Goal: Task Accomplishment & Management: Manage account settings

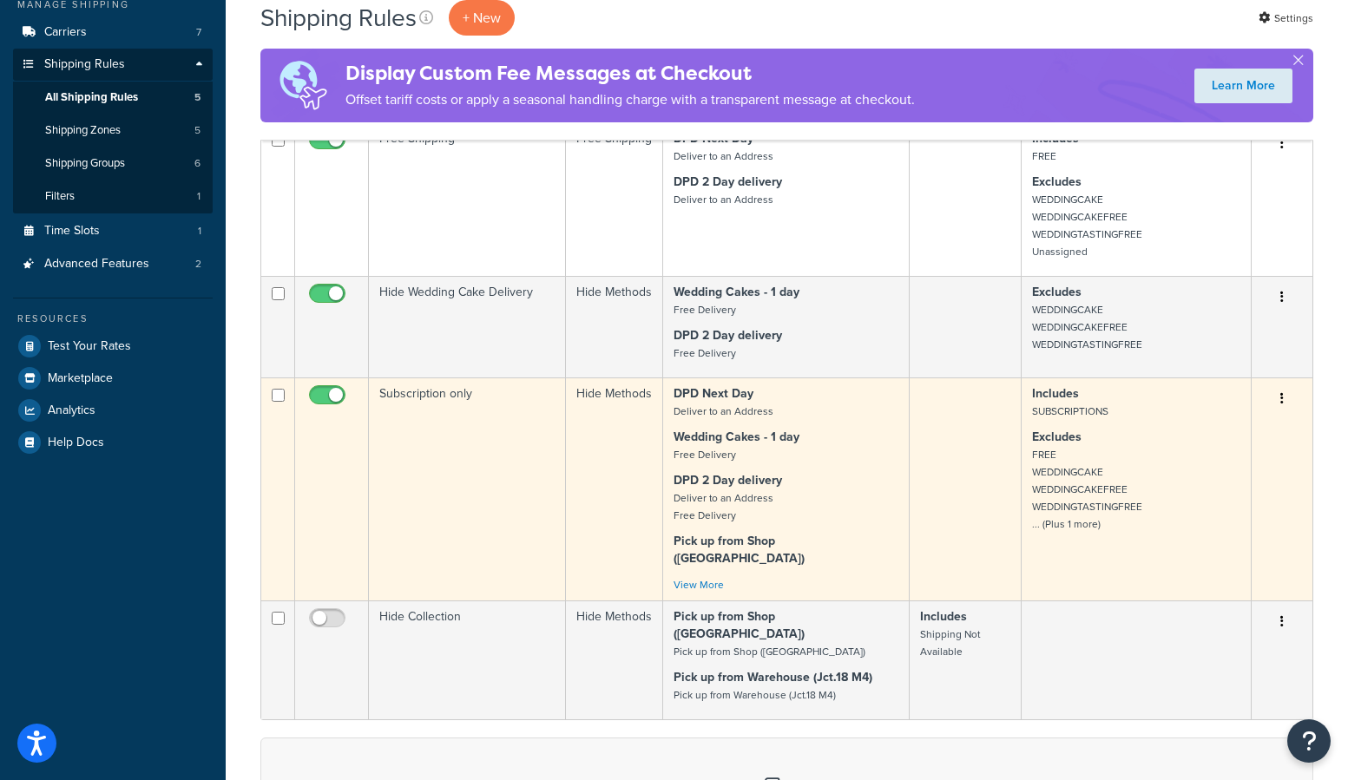
scroll to position [287, 0]
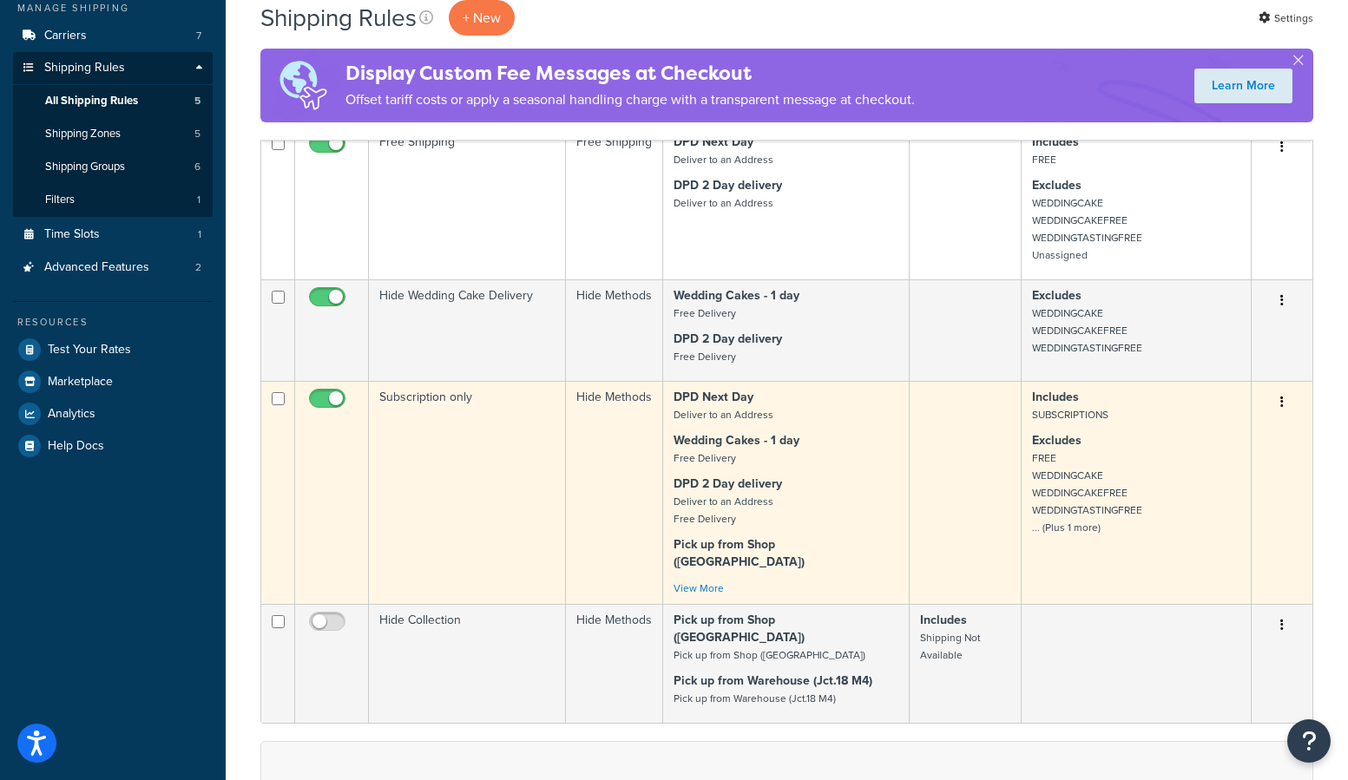
click at [458, 426] on td "Subscription only" at bounding box center [467, 492] width 197 height 223
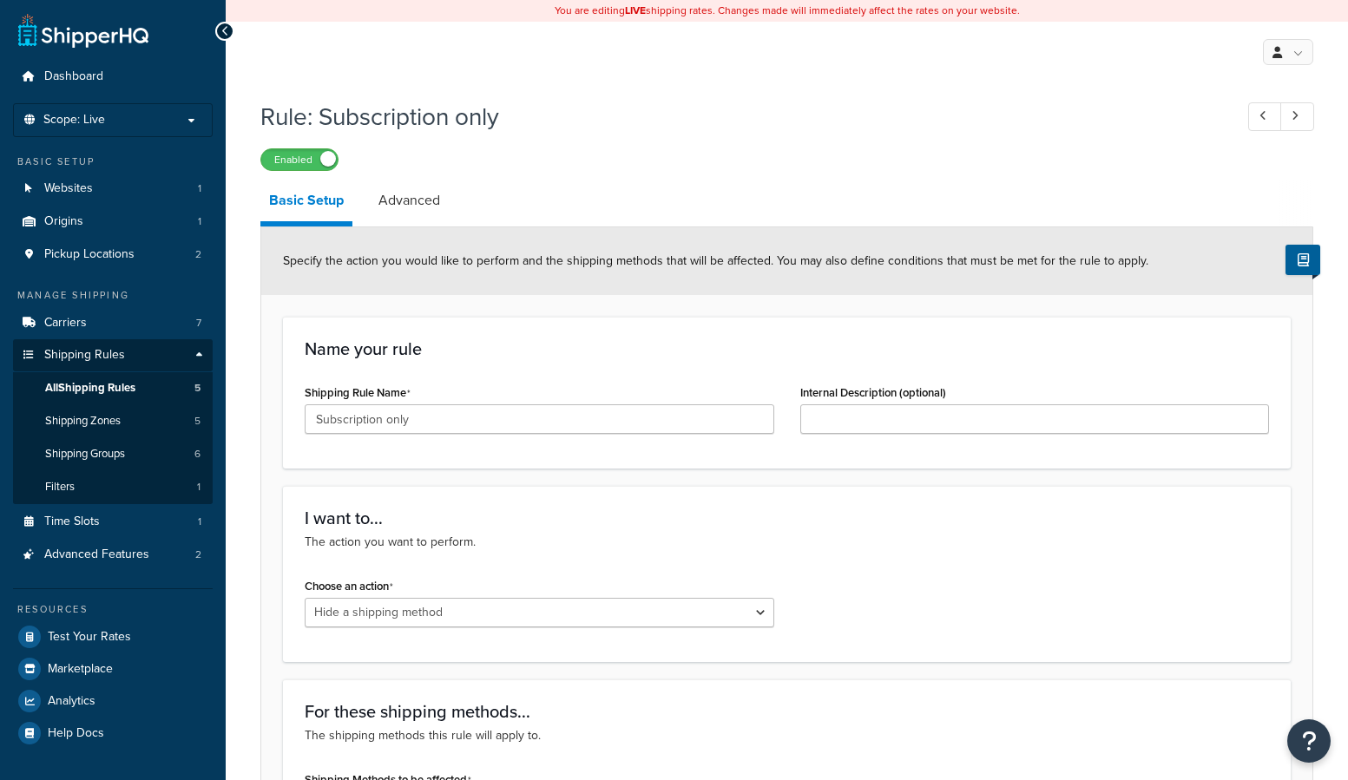
select select "HIDE"
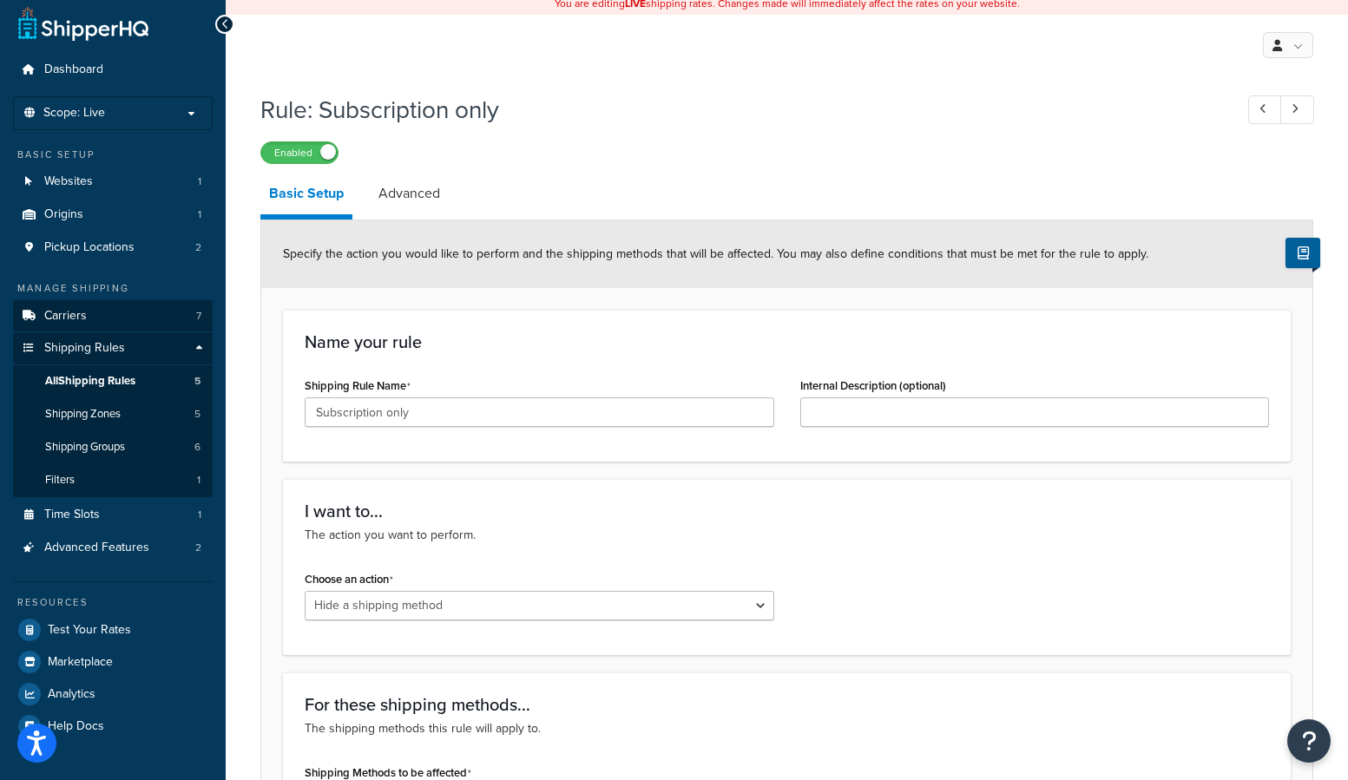
click at [89, 313] on link "Carriers 7" at bounding box center [113, 316] width 200 height 32
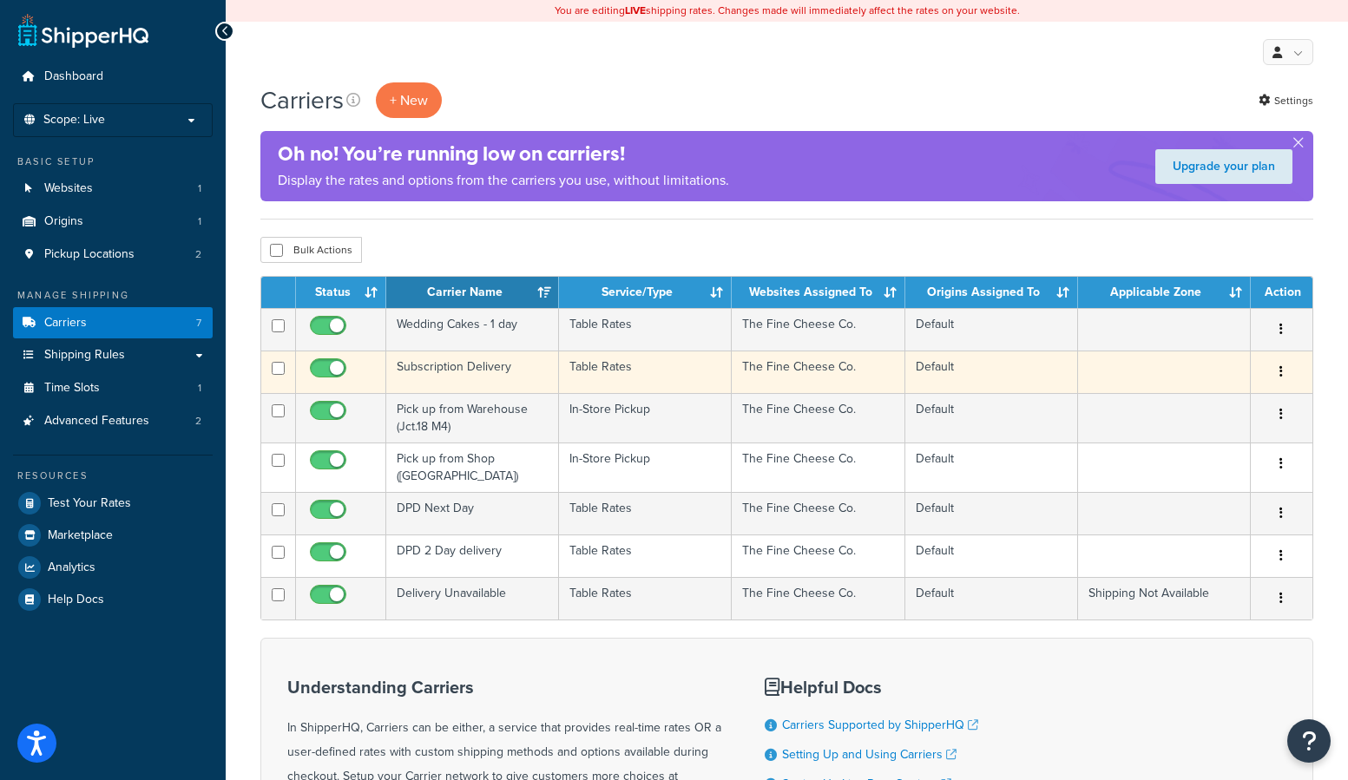
click at [540, 376] on td "Subscription Delivery" at bounding box center [472, 372] width 173 height 43
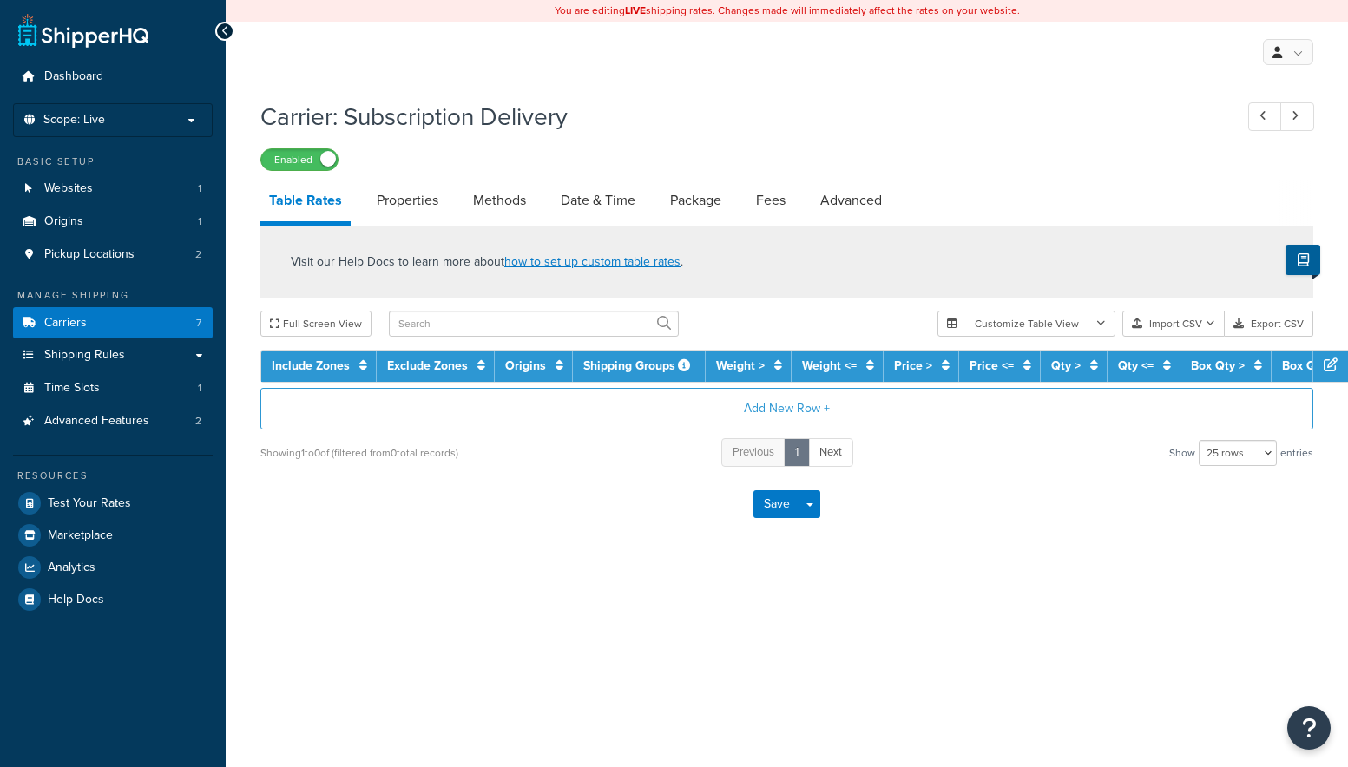
select select "25"
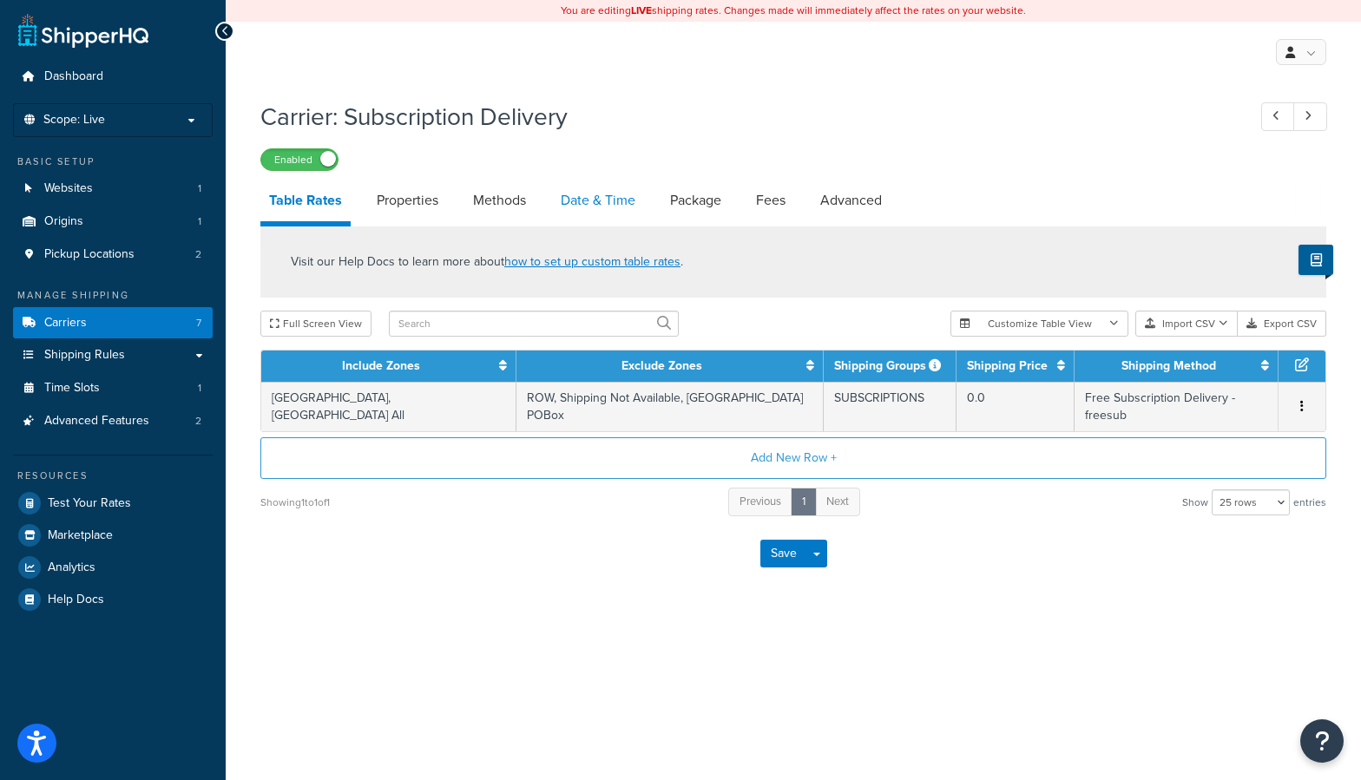
click at [608, 207] on link "Date & Time" at bounding box center [598, 201] width 92 height 42
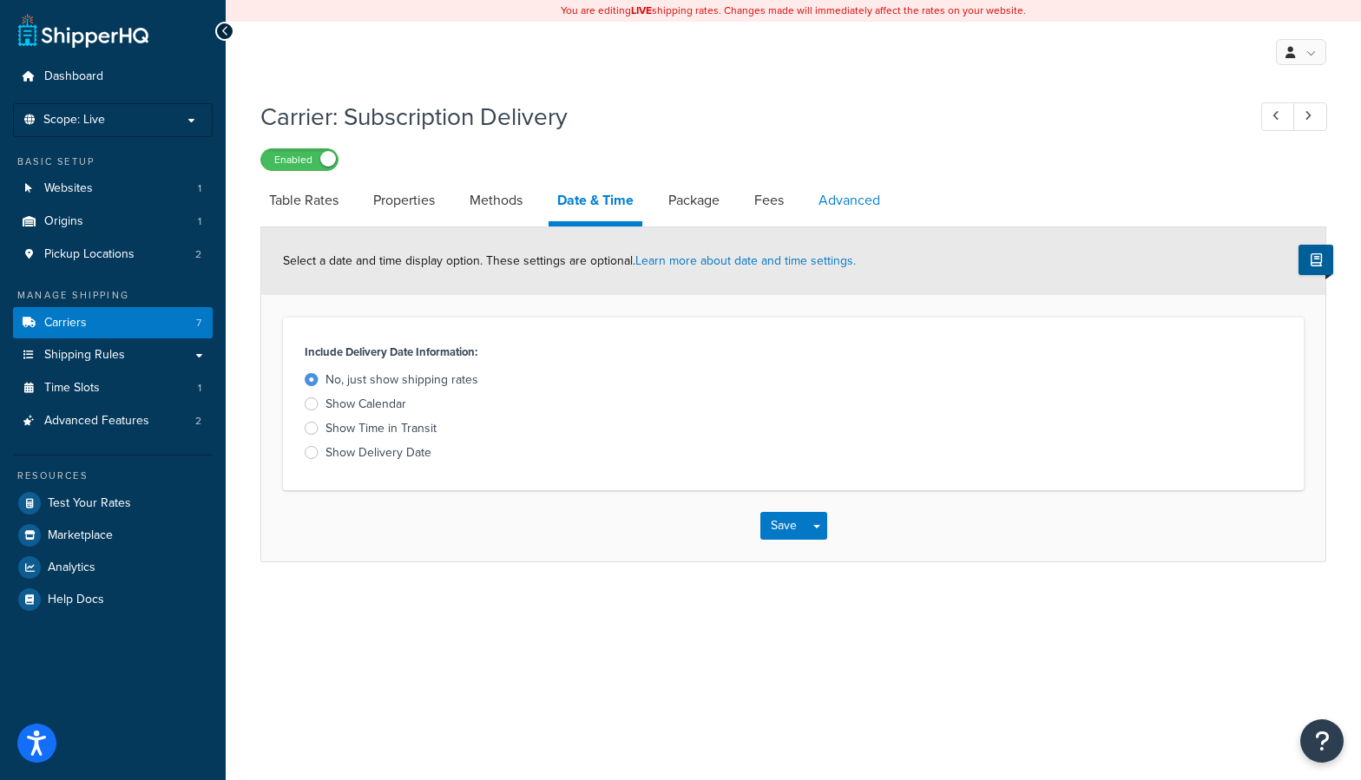
click at [851, 198] on link "Advanced" at bounding box center [849, 201] width 79 height 42
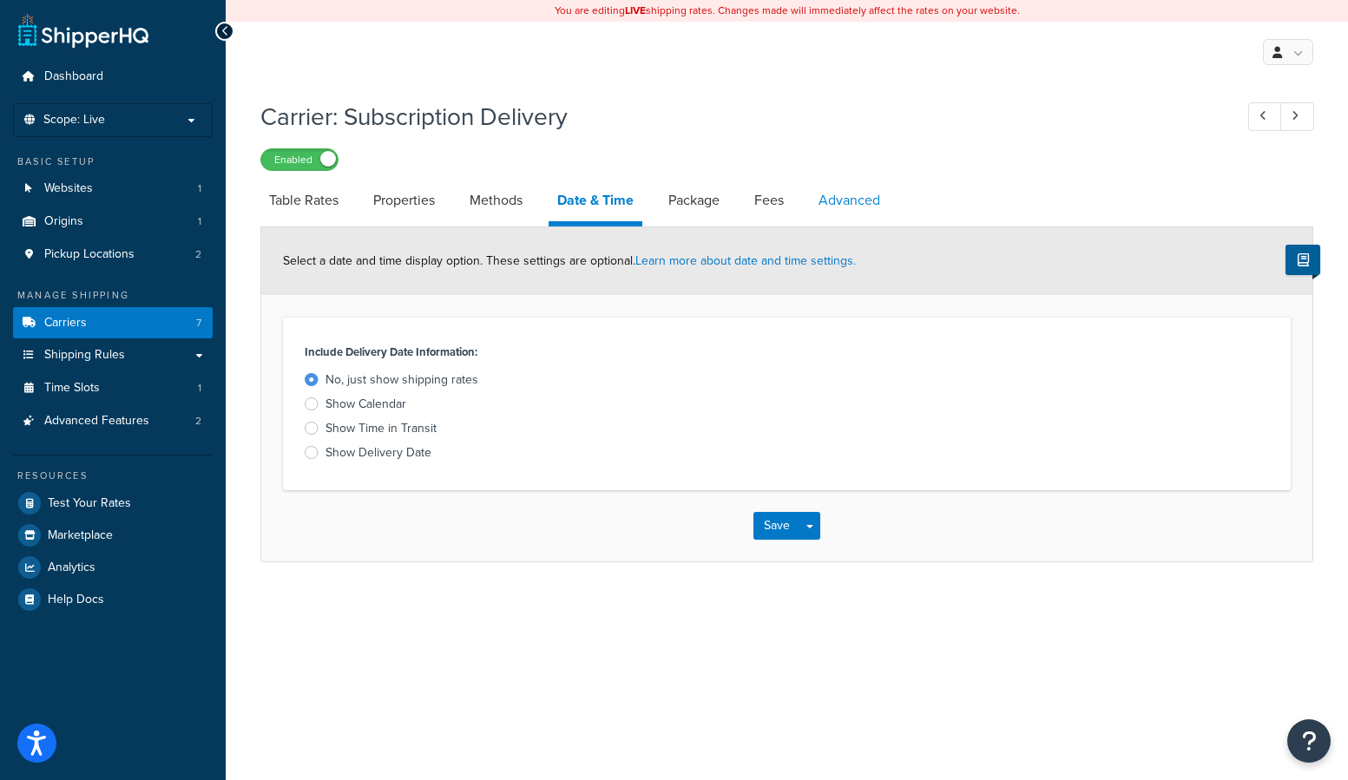
select select "false"
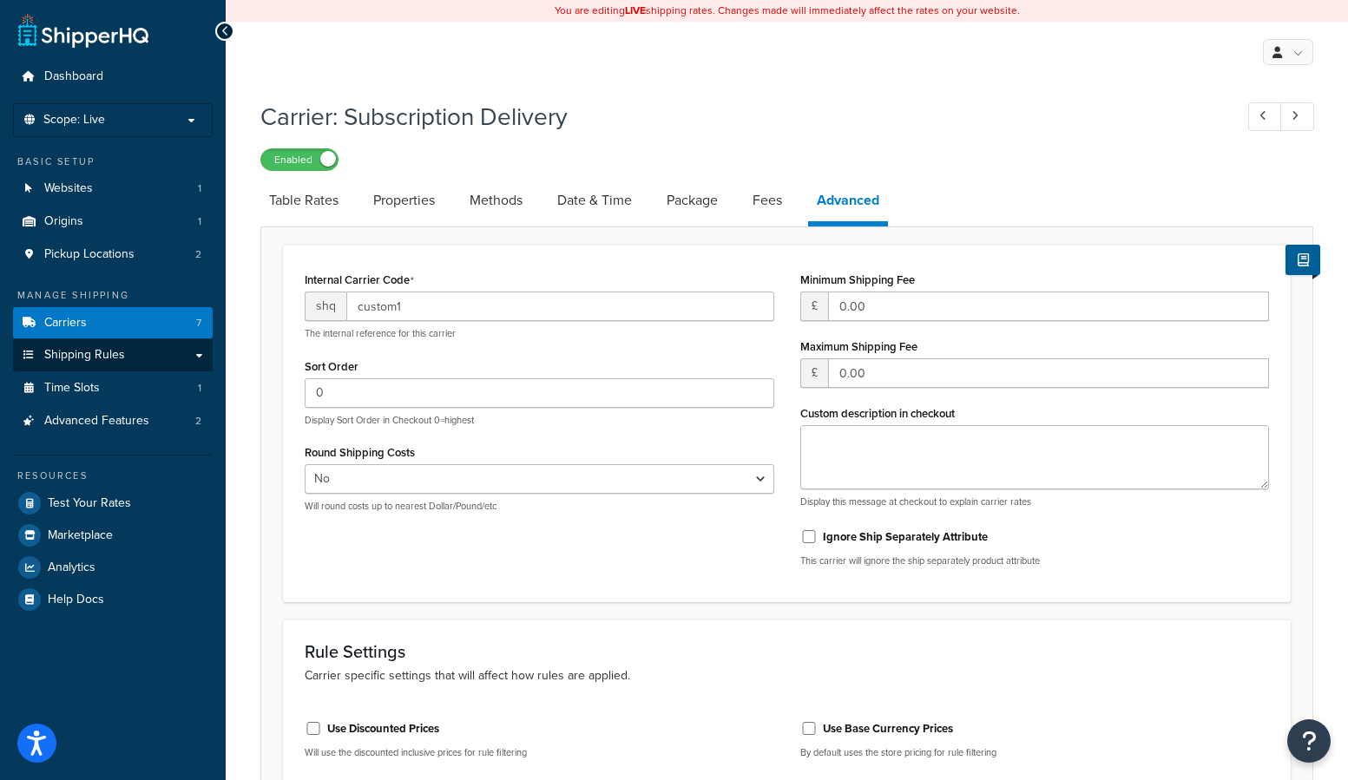
click at [196, 350] on link "Shipping Rules" at bounding box center [113, 355] width 200 height 32
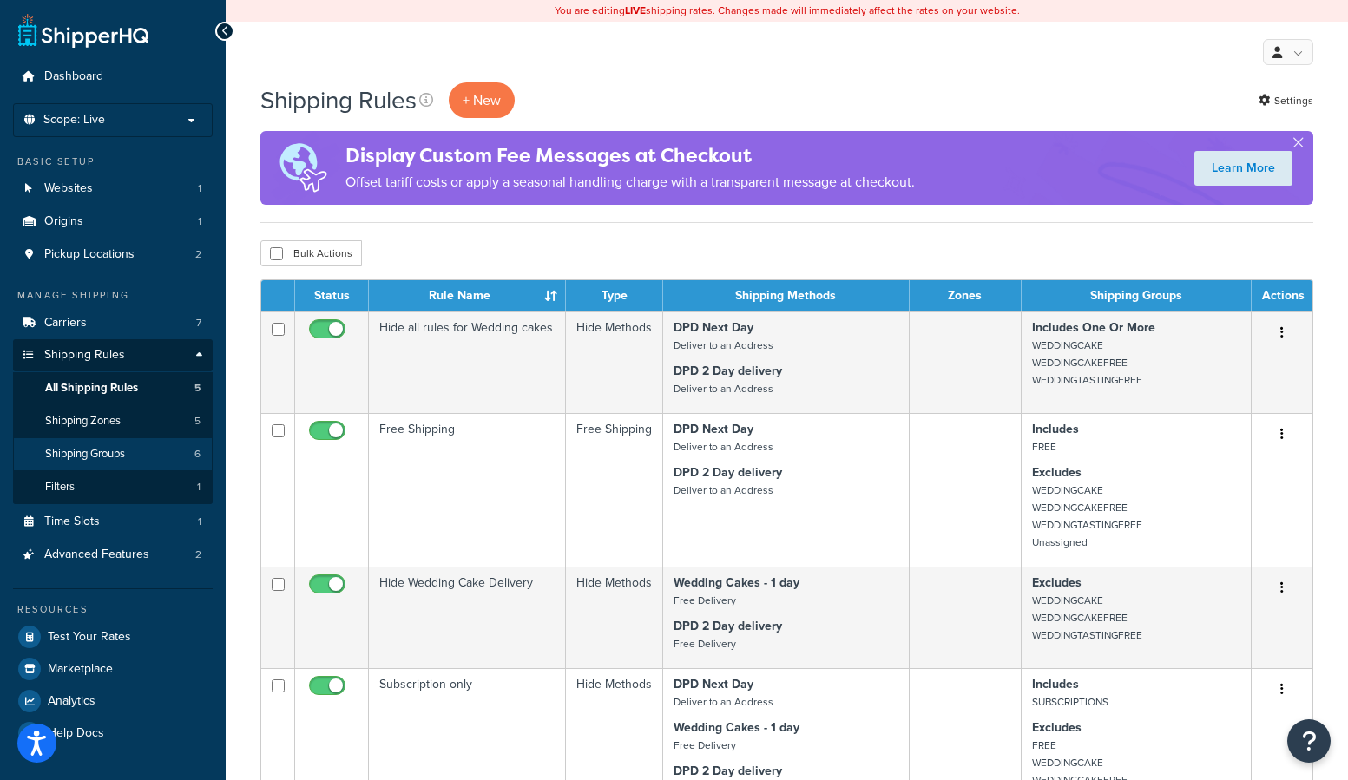
click at [136, 453] on link "Shipping Groups 6" at bounding box center [113, 454] width 200 height 32
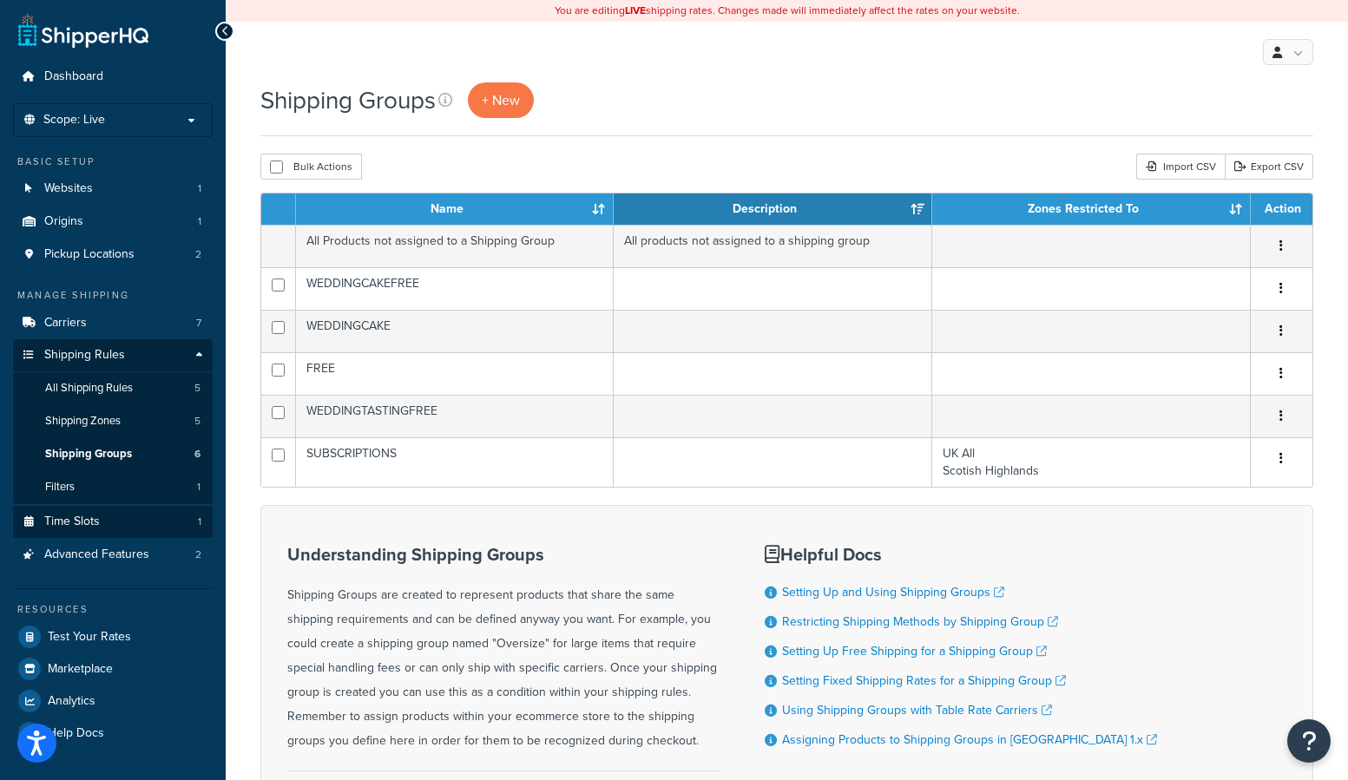
click at [143, 517] on link "Time Slots 1" at bounding box center [113, 522] width 200 height 32
